Goal: Task Accomplishment & Management: Use online tool/utility

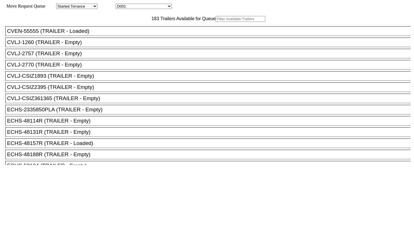
click at [215, 22] on input "text" at bounding box center [240, 19] width 50 height 6
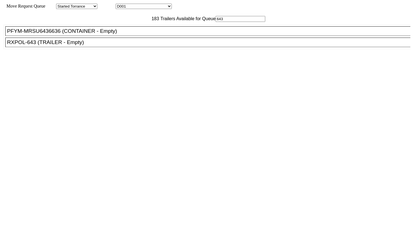
type input "643"
click at [93, 45] on div "RXPOL-643 (TRAILER - Empty)" at bounding box center [210, 42] width 406 height 6
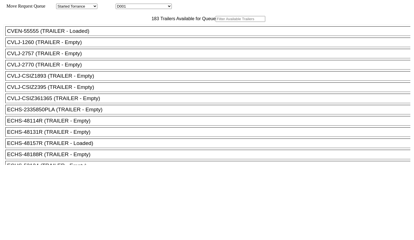
click at [215, 22] on input "text" at bounding box center [240, 19] width 50 height 6
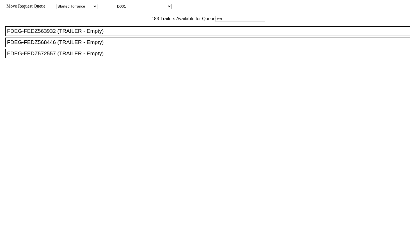
type input "fed"
click at [88, 57] on div "FDEG-FEDZ572557 (TRAILER - Empty)" at bounding box center [210, 53] width 406 height 6
